Goal: Task Accomplishment & Management: Manage account settings

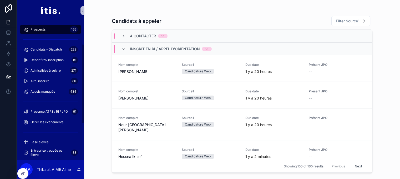
scroll to position [48, 0]
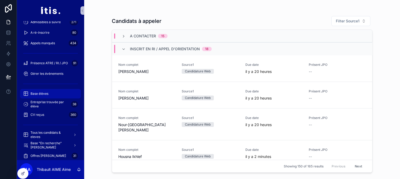
click at [55, 94] on div "Base élèves" at bounding box center [50, 93] width 55 height 8
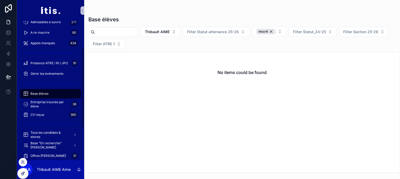
click at [22, 174] on icon at bounding box center [23, 173] width 4 height 4
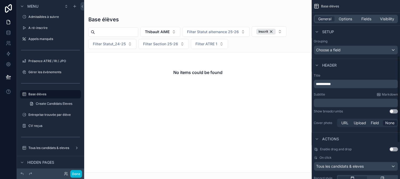
scroll to position [200, 0]
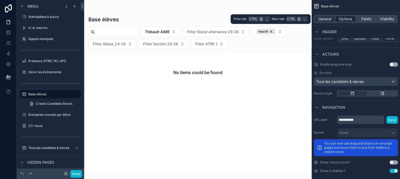
click at [345, 19] on span "Options" at bounding box center [345, 18] width 13 height 5
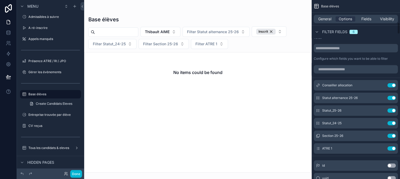
scroll to position [347, 0]
click at [355, 65] on input "scrollable content" at bounding box center [356, 68] width 84 height 8
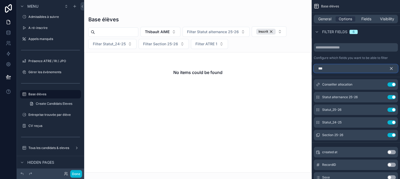
scroll to position [296, 0]
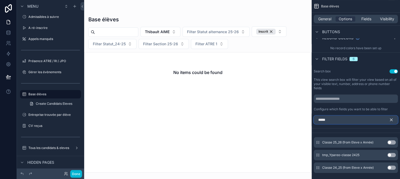
type input "*****"
click at [395, 140] on button "Use setting" at bounding box center [392, 142] width 8 height 4
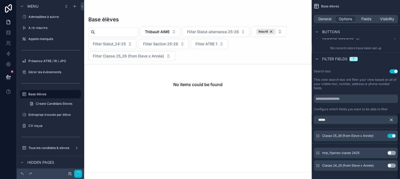
scroll to position [294, 0]
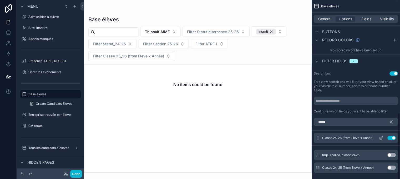
click at [383, 136] on icon "scrollable content" at bounding box center [381, 138] width 4 height 4
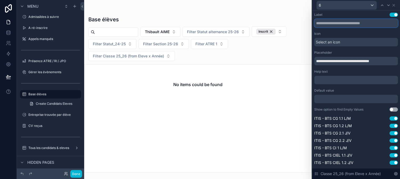
click at [358, 24] on input "text" at bounding box center [356, 23] width 84 height 8
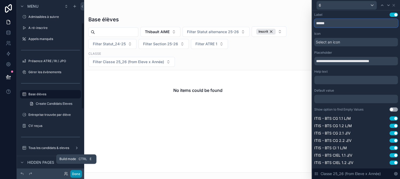
type input "******"
click at [77, 175] on button "Done" at bounding box center [76, 174] width 12 height 8
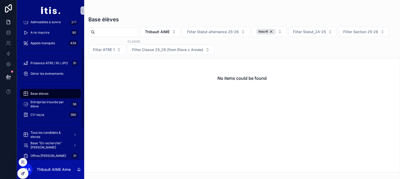
click at [24, 173] on icon at bounding box center [23, 173] width 2 height 2
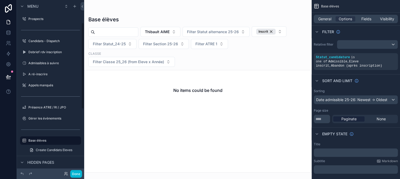
scroll to position [46, 0]
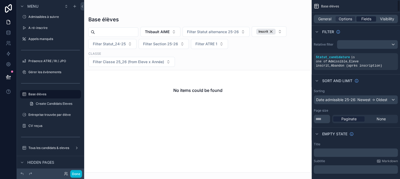
click at [368, 19] on span "Fields" at bounding box center [367, 18] width 10 height 5
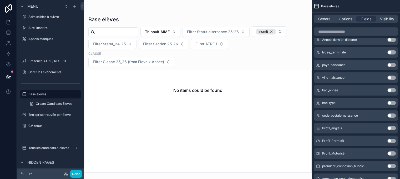
scroll to position [1485, 0]
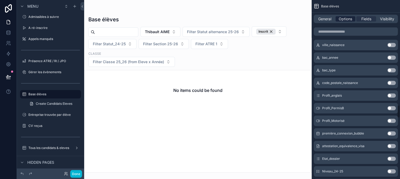
click at [347, 20] on span "Options" at bounding box center [345, 18] width 13 height 5
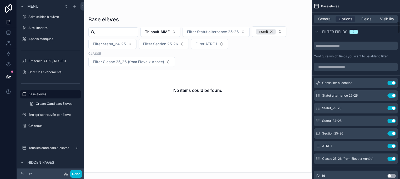
scroll to position [350, 0]
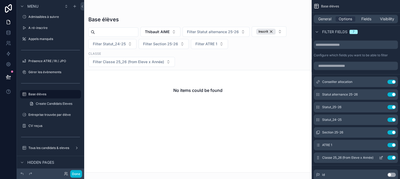
click at [383, 156] on icon "scrollable content" at bounding box center [381, 158] width 4 height 4
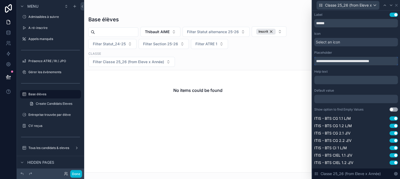
drag, startPoint x: 390, startPoint y: 61, endPoint x: 311, endPoint y: 61, distance: 79.7
click at [311, 61] on div "**********" at bounding box center [200, 89] width 400 height 179
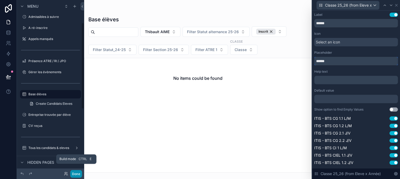
type input "******"
click at [79, 174] on button "Done" at bounding box center [76, 174] width 12 height 8
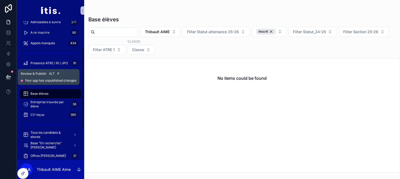
click at [4, 77] on button at bounding box center [9, 76] width 12 height 15
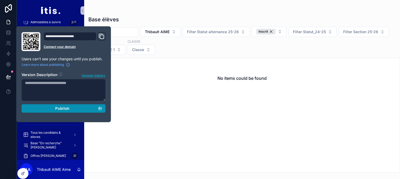
click at [43, 107] on div "Publish" at bounding box center [63, 108] width 77 height 5
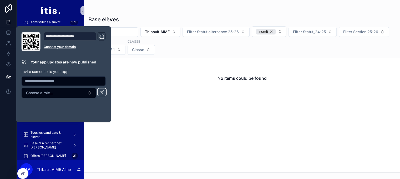
click at [226, 49] on div "Thibault AIME Filter Statut alternance 25-26 Inscrit Filter Statut_24-25 Filter…" at bounding box center [242, 40] width 316 height 28
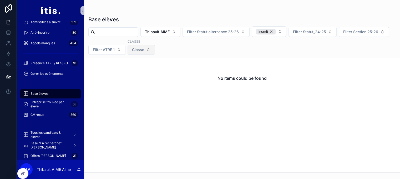
click at [155, 47] on button "Classe" at bounding box center [141, 50] width 27 height 10
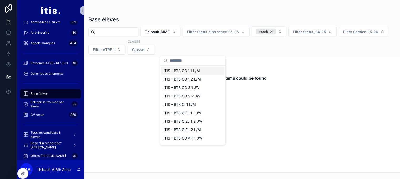
click at [225, 44] on div "Thibault AIME Filter Statut alternance 25-26 Inscrit Filter Statut_24-25 Filter…" at bounding box center [242, 40] width 316 height 28
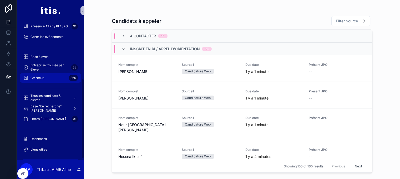
scroll to position [113, 0]
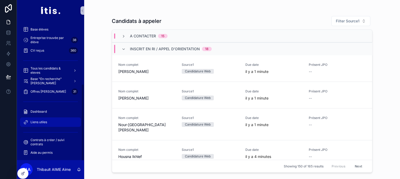
click at [45, 118] on div "Liens utiles" at bounding box center [50, 122] width 55 height 8
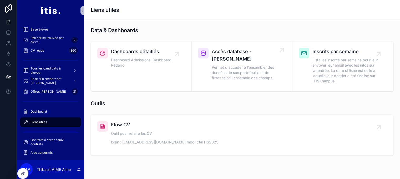
click at [230, 63] on div "Accès database - Vue Conseiller Permet d'accéder à l'ensembler des données de s…" at bounding box center [245, 65] width 66 height 34
